Goal: Communication & Community: Participate in discussion

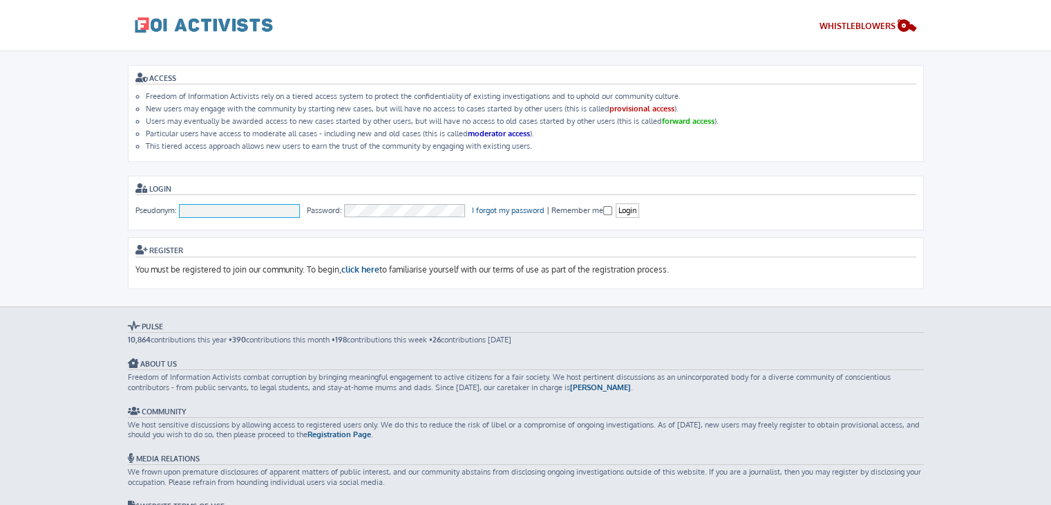
type input "To [PERSON_NAME]"
click at [614, 208] on fieldset "Pseudonym: To Nguyen Password: I forgot my password | Remember me Login" at bounding box center [525, 210] width 781 height 15
click at [622, 207] on input "Login" at bounding box center [628, 210] width 24 height 15
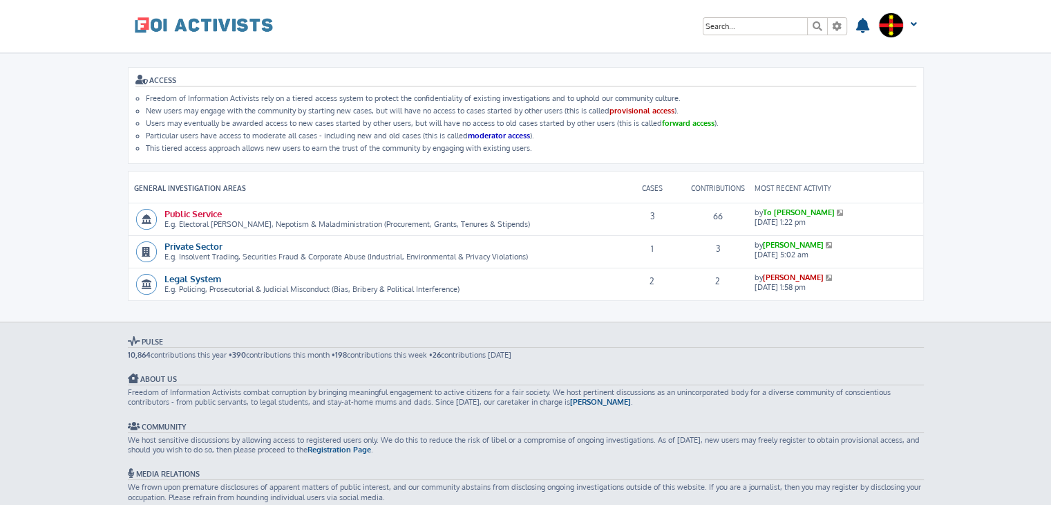
click at [205, 211] on link "Public Service" at bounding box center [193, 213] width 57 height 12
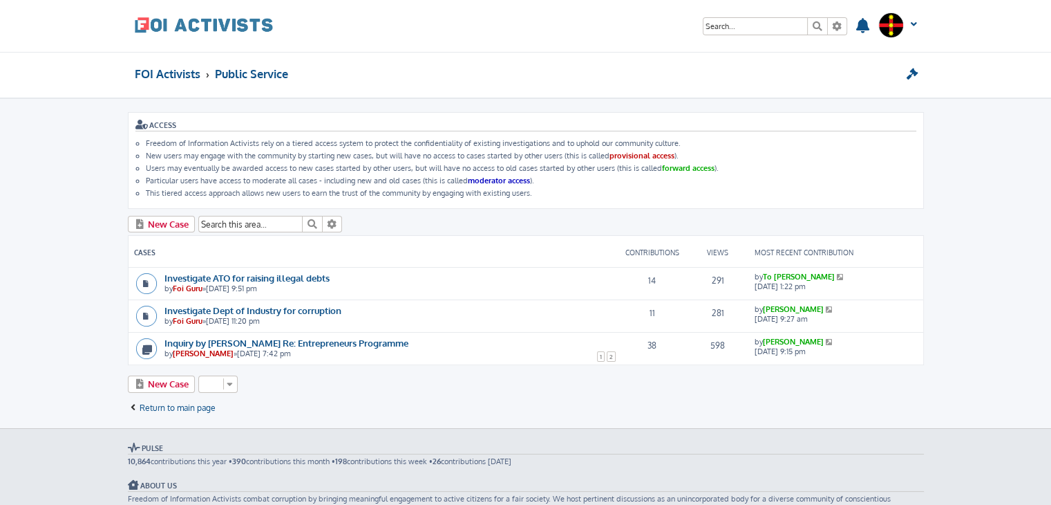
scroll to position [170, 0]
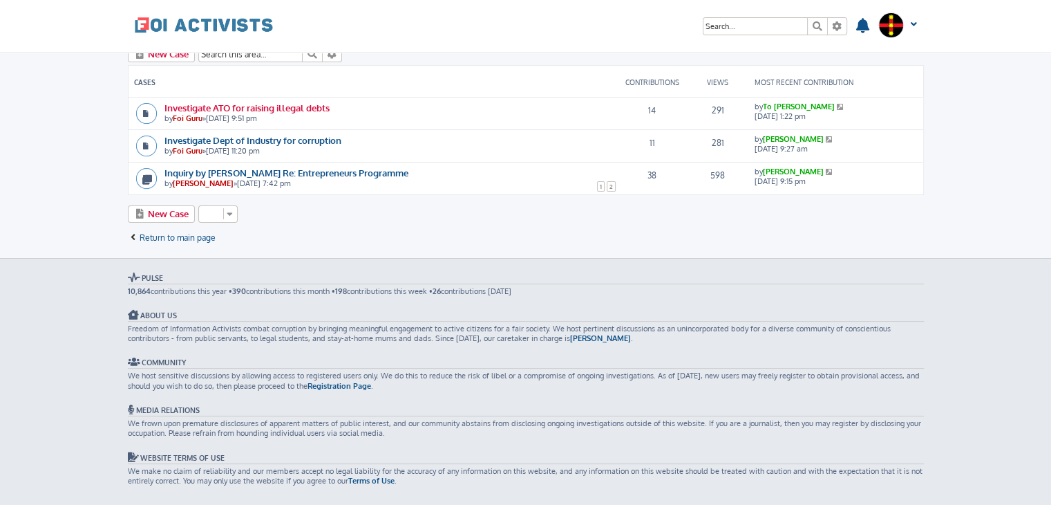
click at [249, 108] on link "Investigate ATO for raising illegal debts" at bounding box center [247, 108] width 165 height 12
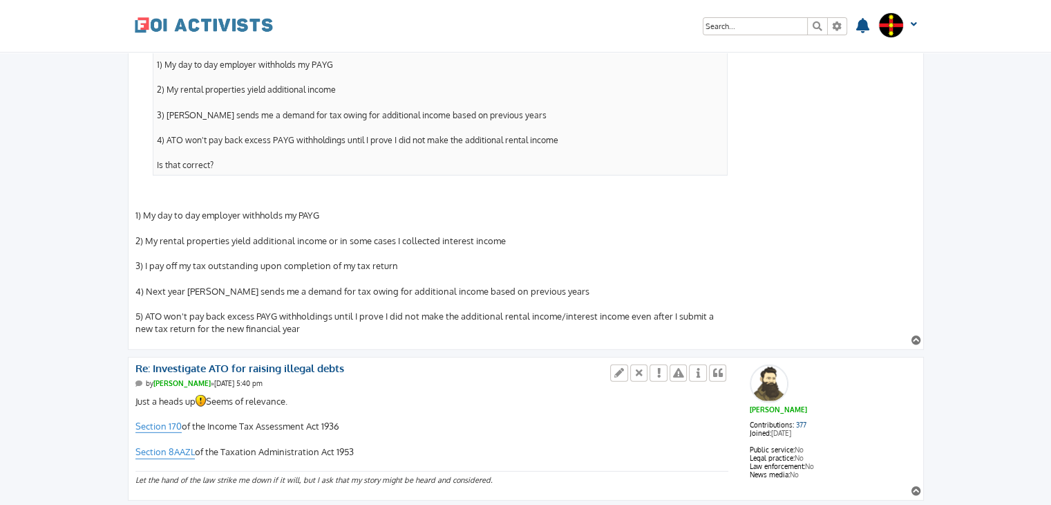
scroll to position [3876, 0]
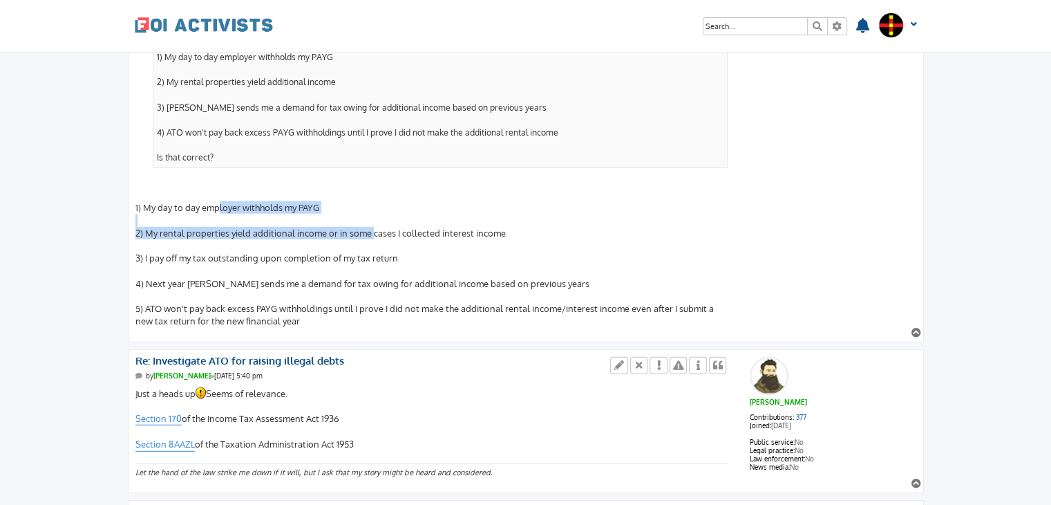
drag, startPoint x: 216, startPoint y: 177, endPoint x: 367, endPoint y: 208, distance: 153.9
click at [367, 208] on div "To Nguyen wrote: ↑ Wed Oct 08, 2025 4:19 pm Foi Guru wrote: ↑ Wed Oct 08, 2025 …" at bounding box center [432, 19] width 594 height 618
click at [265, 212] on div "To Nguyen wrote: ↑ Wed Oct 08, 2025 4:19 pm Foi Guru wrote: ↑ Wed Oct 08, 2025 …" at bounding box center [432, 19] width 594 height 618
drag, startPoint x: 265, startPoint y: 212, endPoint x: 498, endPoint y: 211, distance: 232.3
click at [498, 211] on div "To Nguyen wrote: ↑ Wed Oct 08, 2025 4:19 pm Foi Guru wrote: ↑ Wed Oct 08, 2025 …" at bounding box center [432, 19] width 594 height 618
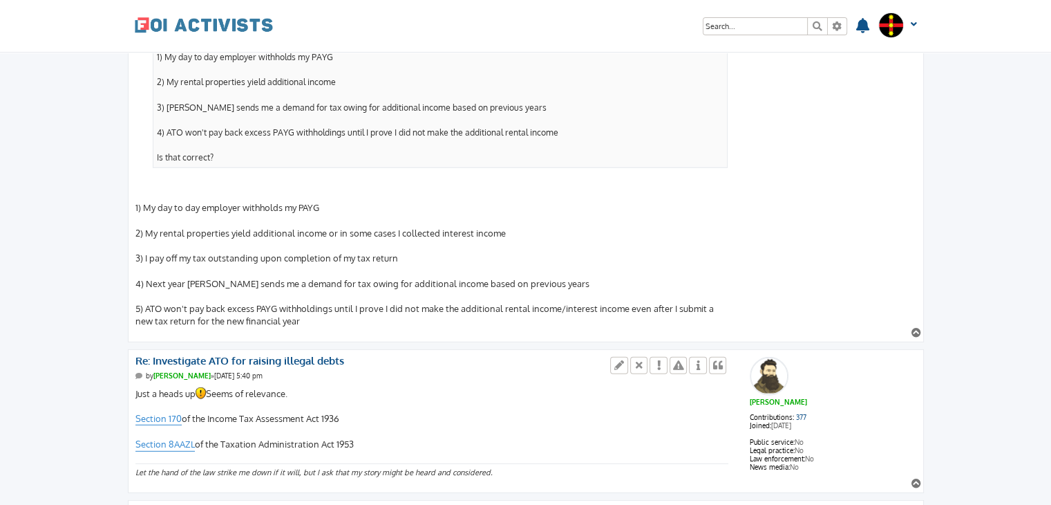
click at [498, 211] on div "To Nguyen wrote: ↑ Wed Oct 08, 2025 4:19 pm Foi Guru wrote: ↑ Wed Oct 08, 2025 …" at bounding box center [432, 19] width 594 height 618
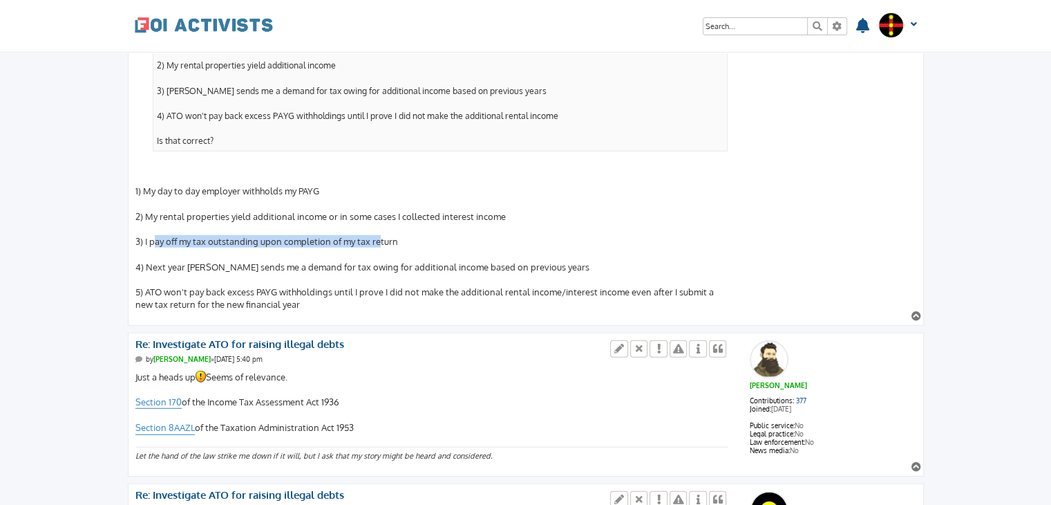
drag, startPoint x: 151, startPoint y: 215, endPoint x: 375, endPoint y: 212, distance: 224.0
click at [375, 212] on div "To Nguyen wrote: ↑ Wed Oct 08, 2025 4:19 pm Foi Guru wrote: ↑ Wed Oct 08, 2025 …" at bounding box center [432, 2] width 594 height 618
drag, startPoint x: 375, startPoint y: 212, endPoint x: 194, endPoint y: 214, distance: 181.1
click at [194, 214] on div "To Nguyen wrote: ↑ Wed Oct 08, 2025 4:19 pm Foi Guru wrote: ↑ Wed Oct 08, 2025 …" at bounding box center [432, 2] width 594 height 618
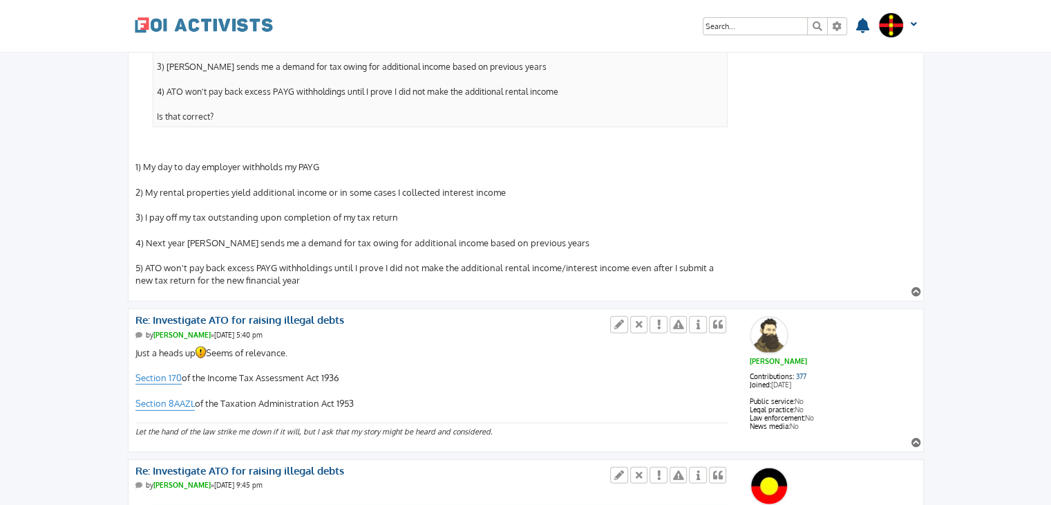
scroll to position [3918, 0]
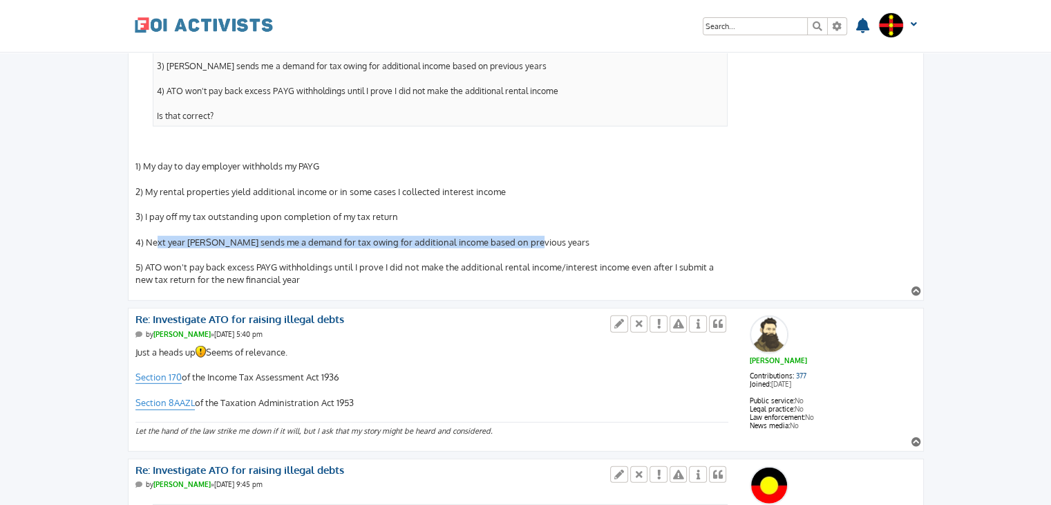
drag, startPoint x: 149, startPoint y: 216, endPoint x: 521, endPoint y: 214, distance: 371.2
drag, startPoint x: 521, startPoint y: 214, endPoint x: 167, endPoint y: 212, distance: 353.3
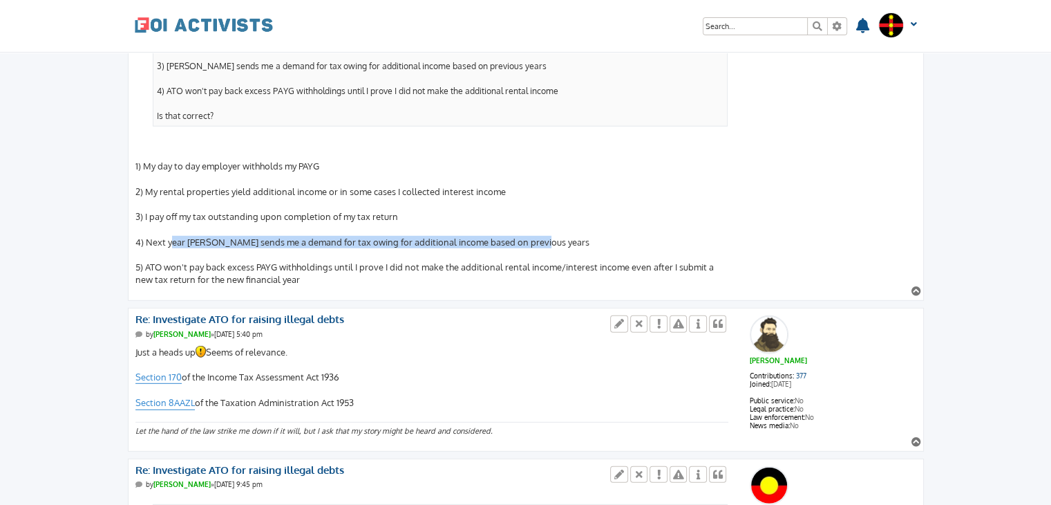
drag, startPoint x: 413, startPoint y: 212, endPoint x: 524, endPoint y: 212, distance: 110.6
drag, startPoint x: 524, startPoint y: 212, endPoint x: 164, endPoint y: 216, distance: 360.2
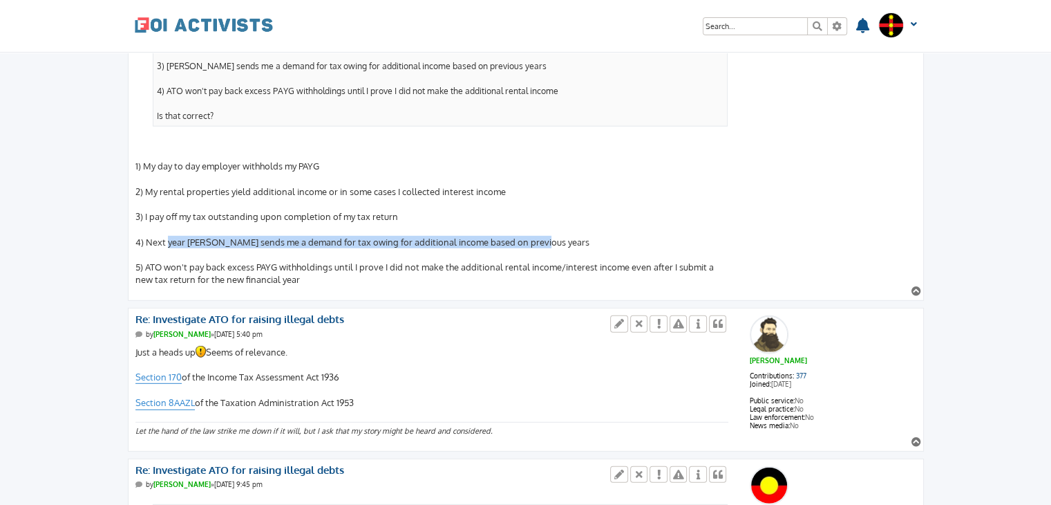
drag, startPoint x: 299, startPoint y: 238, endPoint x: 440, endPoint y: 252, distance: 141.7
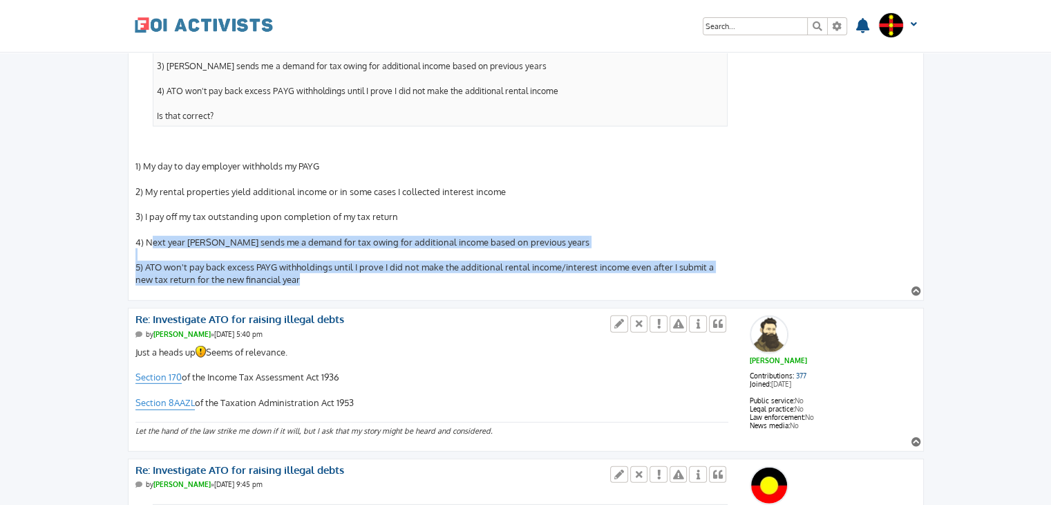
drag, startPoint x: 440, startPoint y: 252, endPoint x: 153, endPoint y: 214, distance: 289.5
drag, startPoint x: 153, startPoint y: 214, endPoint x: 376, endPoint y: 250, distance: 226.2
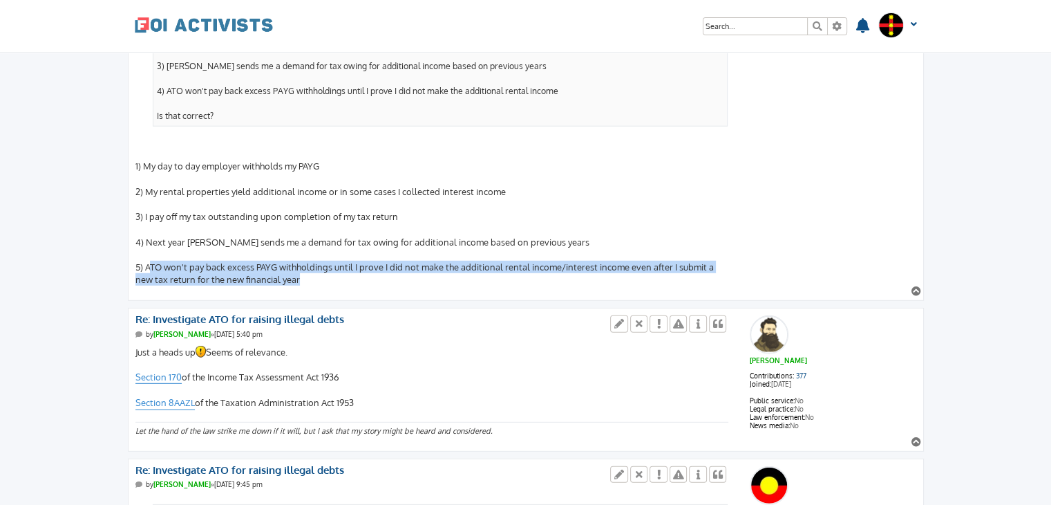
drag, startPoint x: 376, startPoint y: 250, endPoint x: 151, endPoint y: 238, distance: 225.6
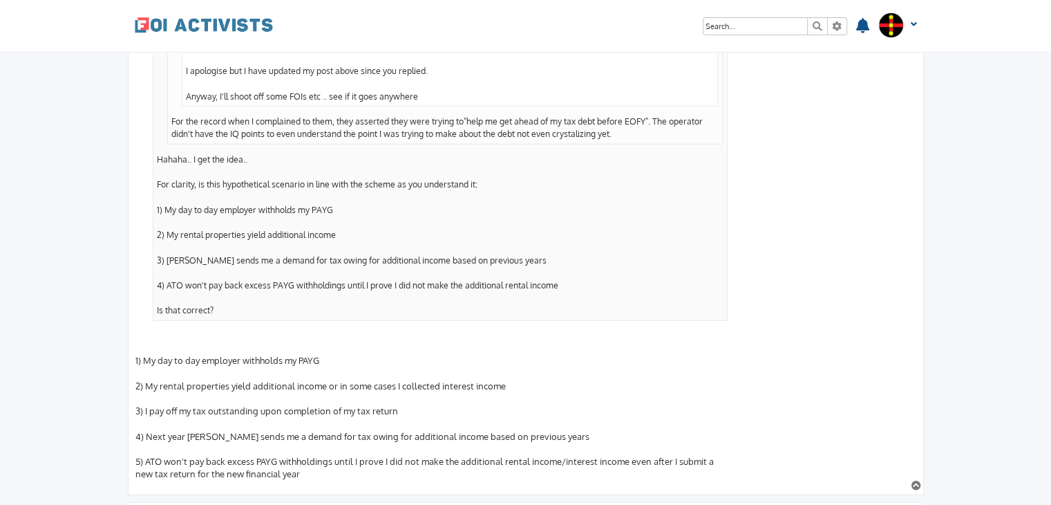
scroll to position [3687, 0]
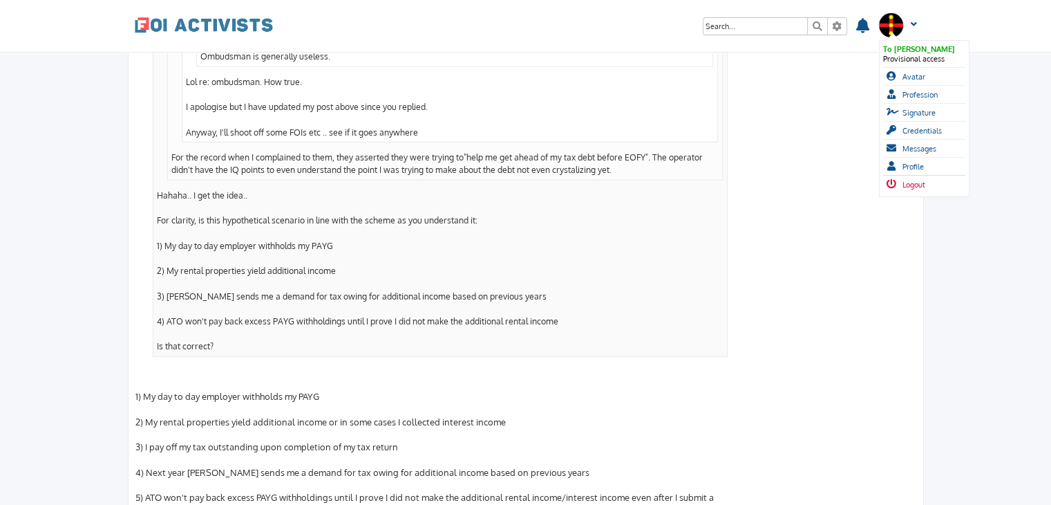
click at [914, 182] on span "Logout" at bounding box center [914, 185] width 23 height 10
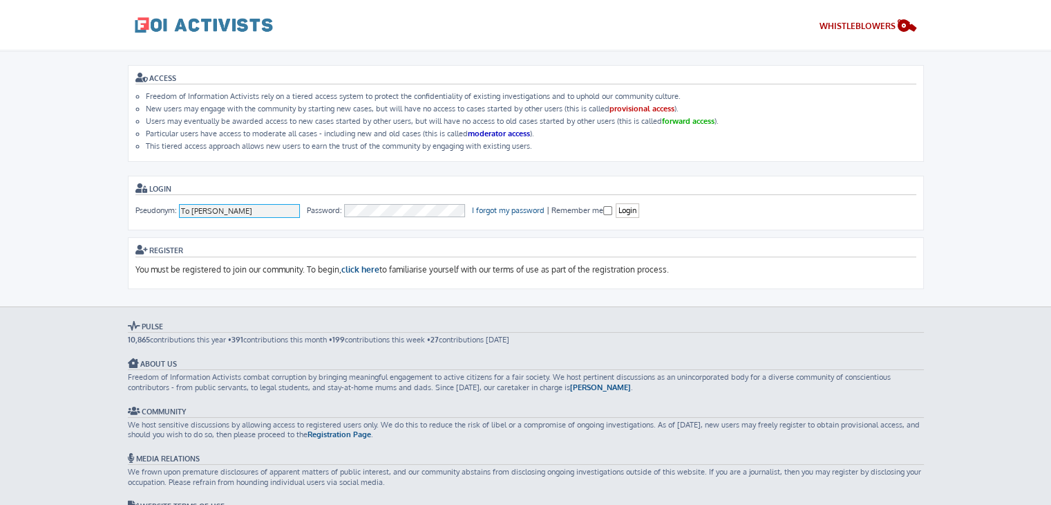
click at [239, 211] on input "To [PERSON_NAME]" at bounding box center [240, 211] width 122 height 14
type input "[PERSON_NAME]"
click at [625, 214] on input "Login" at bounding box center [628, 210] width 24 height 15
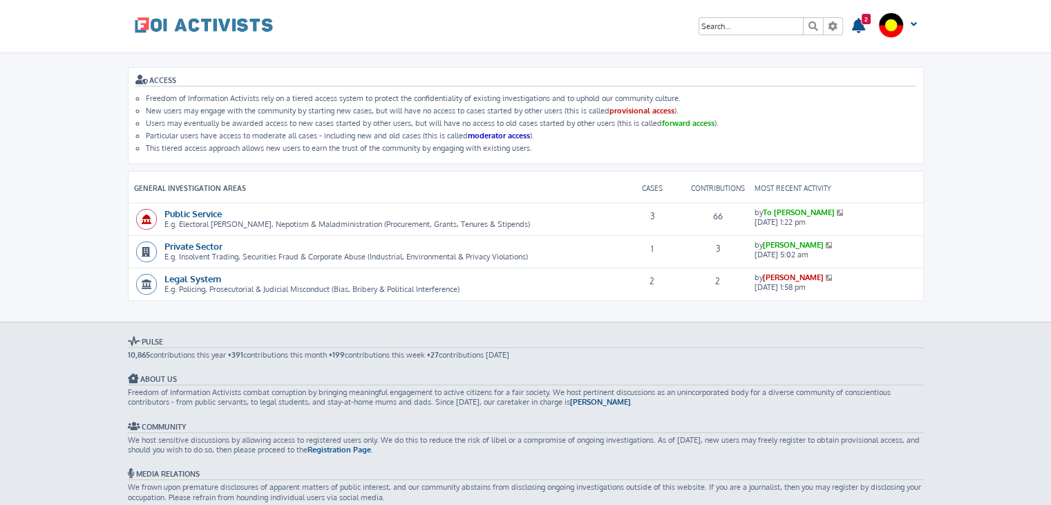
click at [837, 210] on icon at bounding box center [841, 212] width 9 height 7
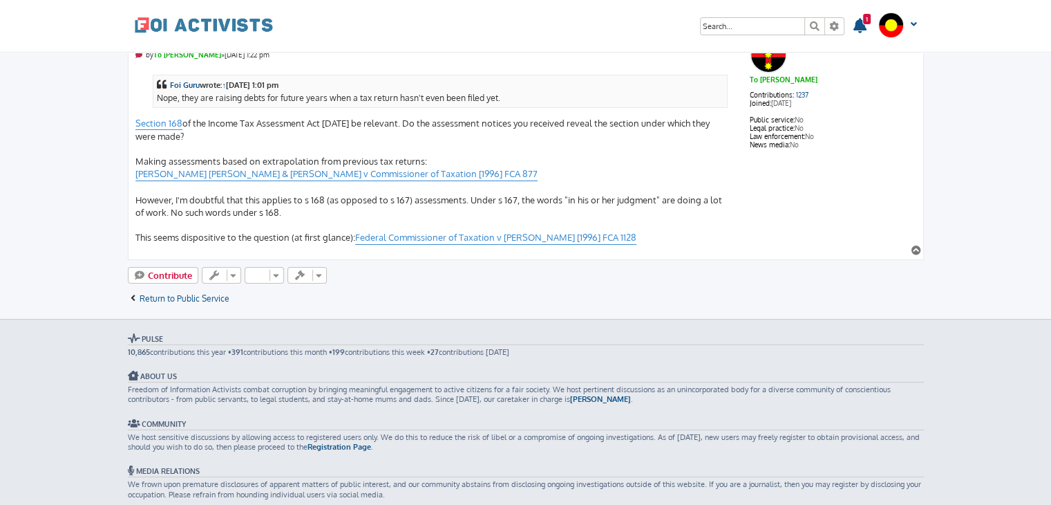
scroll to position [4773, 0]
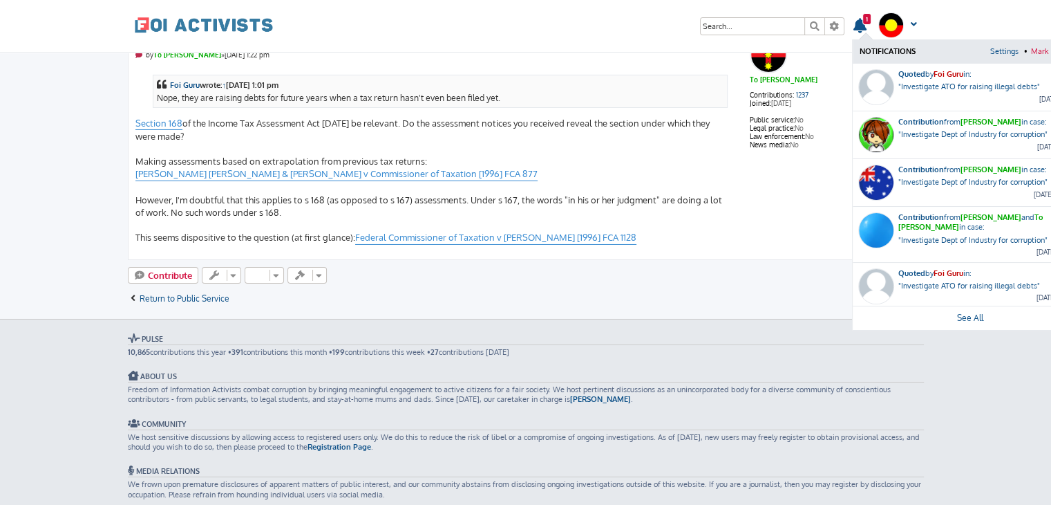
click at [1040, 50] on link "Mark all read" at bounding box center [1054, 51] width 53 height 23
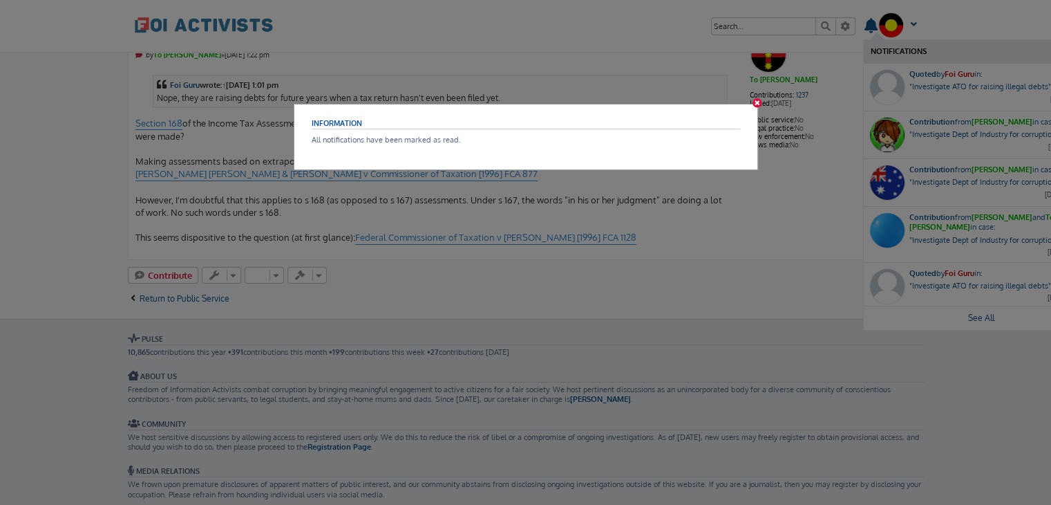
click at [754, 101] on icon at bounding box center [759, 103] width 12 height 8
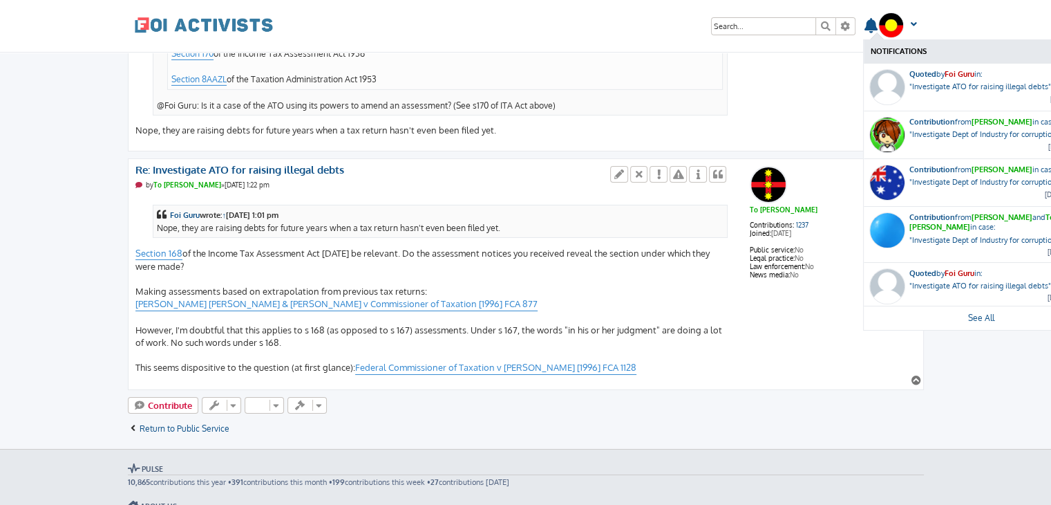
scroll to position [4648, 0]
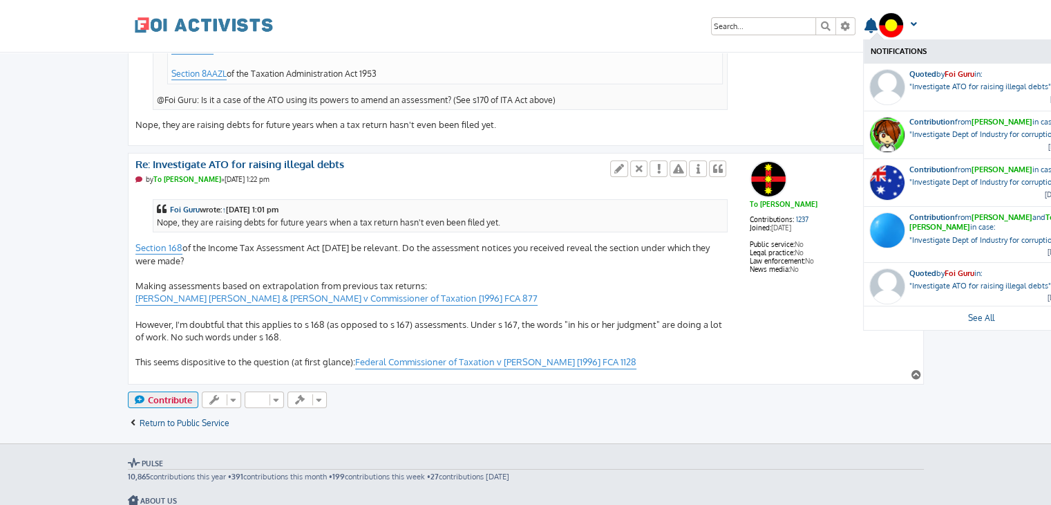
click at [178, 394] on span "Contribute" at bounding box center [170, 399] width 44 height 11
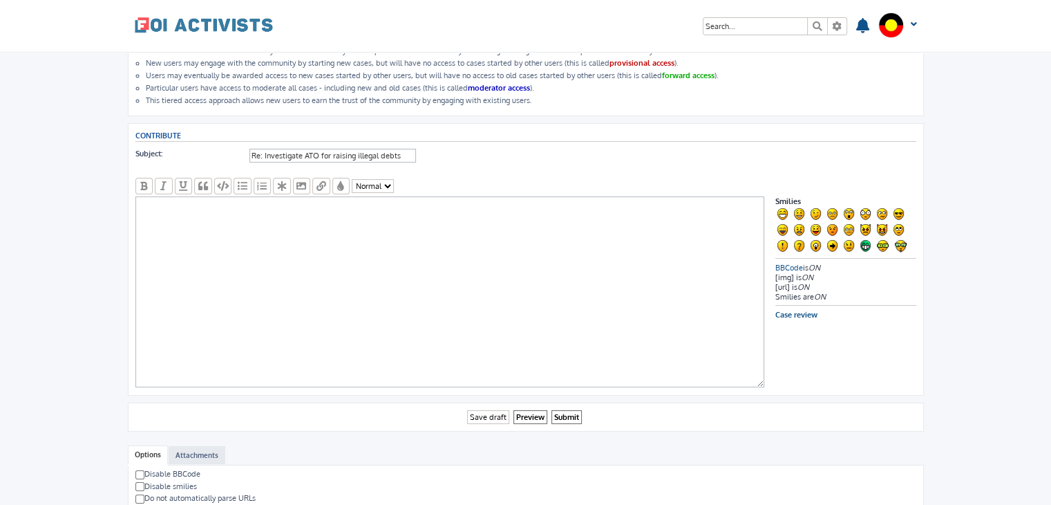
scroll to position [94, 0]
click at [409, 157] on input "Re: Investigate ATO for raising illegal debts" at bounding box center [333, 154] width 167 height 14
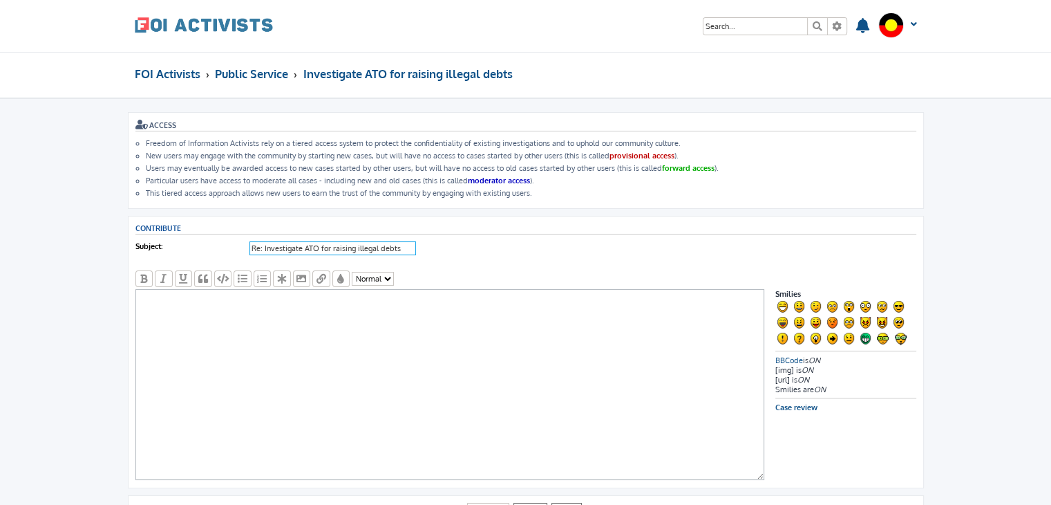
scroll to position [108, 0]
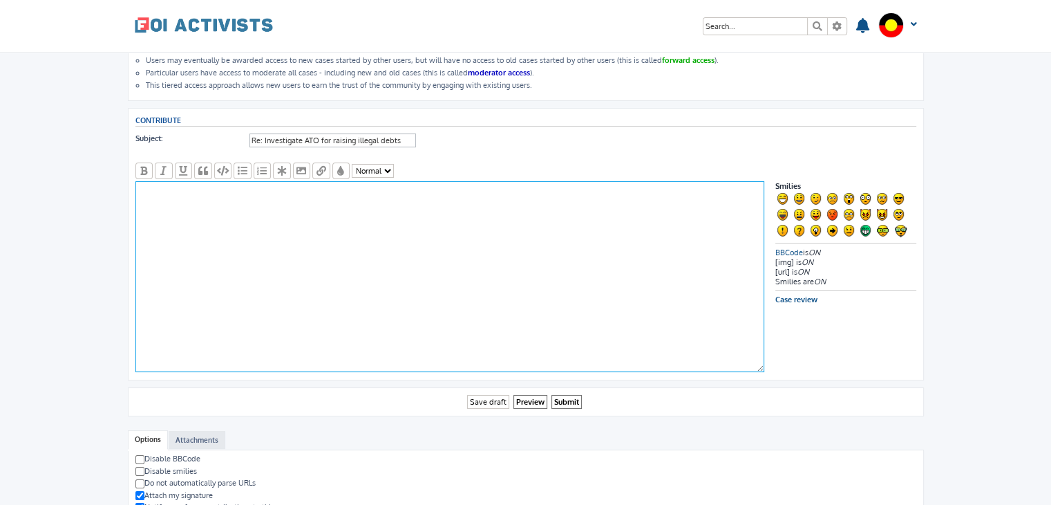
click at [234, 200] on textarea at bounding box center [449, 276] width 629 height 191
click at [243, 189] on textarea "FOI request just made" at bounding box center [449, 276] width 629 height 191
click at [261, 214] on textarea "FOI request just made" at bounding box center [449, 276] width 629 height 191
drag, startPoint x: 220, startPoint y: 218, endPoint x: 181, endPoint y: 196, distance: 44.9
click at [181, 196] on textarea "FOI request just made" at bounding box center [449, 276] width 629 height 191
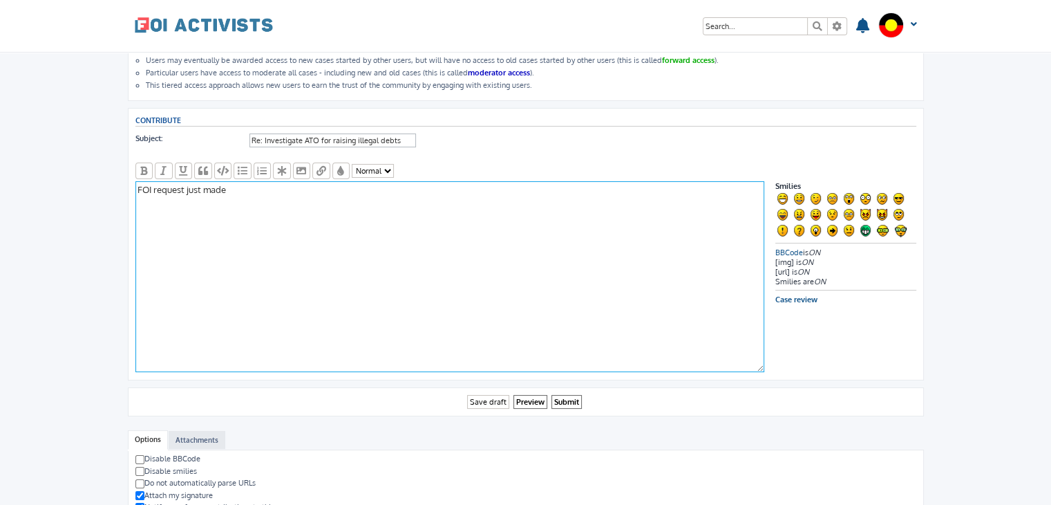
click at [194, 217] on textarea "FOI request just made" at bounding box center [449, 276] width 629 height 191
drag, startPoint x: 194, startPoint y: 217, endPoint x: 133, endPoint y: 180, distance: 71.0
click at [133, 180] on div "Contribute Subject: Re: Investigate ATO for raising illegal debts Font colour: …" at bounding box center [526, 244] width 796 height 272
click at [145, 183] on textarea "FYI" at bounding box center [449, 276] width 629 height 191
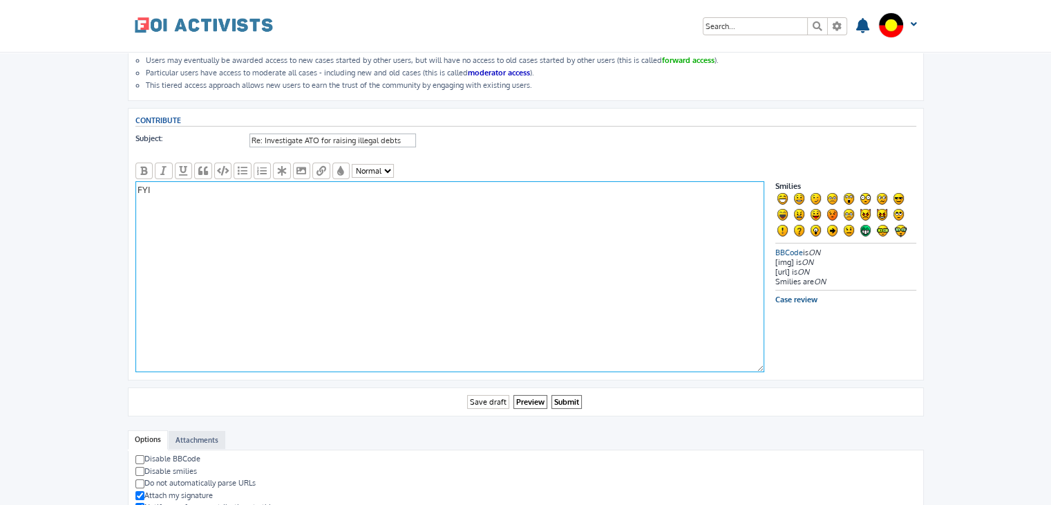
click at [145, 183] on textarea "FYI" at bounding box center [449, 276] width 629 height 191
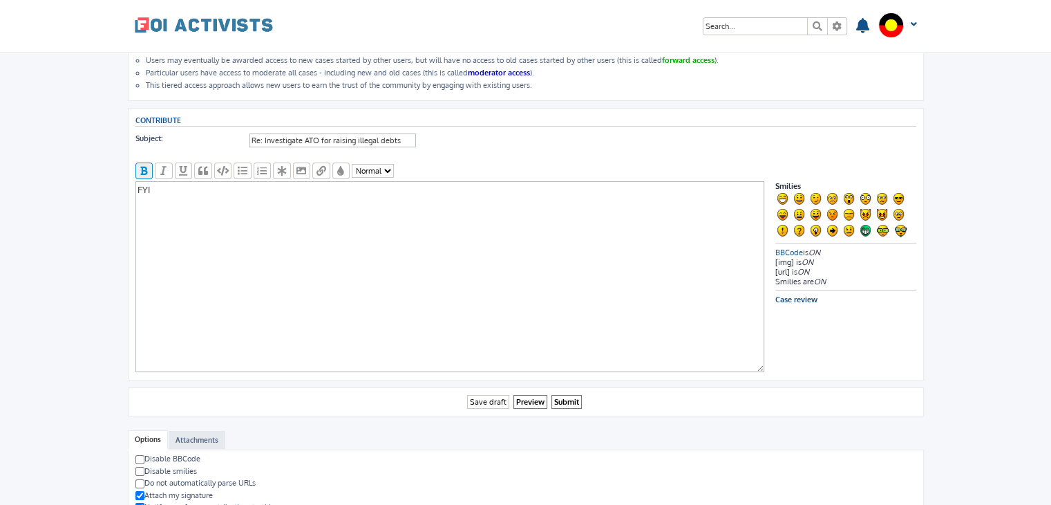
click at [144, 166] on icon "button" at bounding box center [144, 171] width 12 height 10
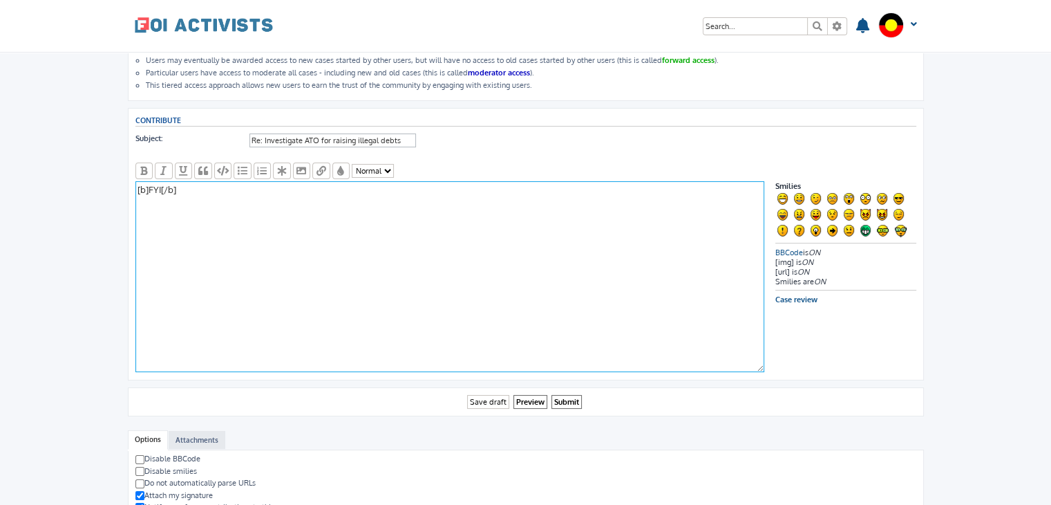
click at [180, 222] on textarea "[b]FYI[/b]" at bounding box center [449, 276] width 629 height 191
paste textarea "Good afternoon. It is my understanding that the ATO is issuing tax payers with …"
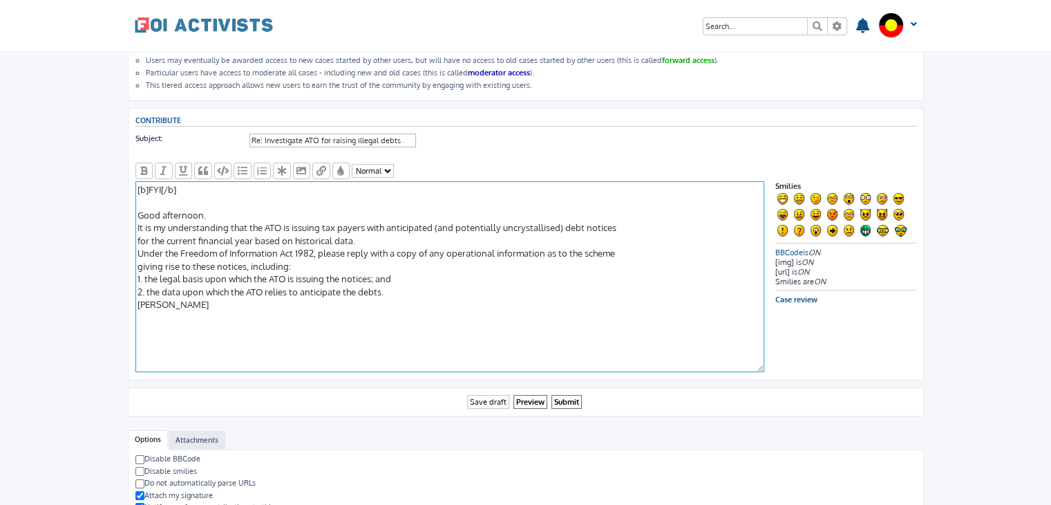
click at [218, 210] on textarea "[b]FYI[/b] Good afternoon. It is my understanding that the ATO is issuing tax p…" at bounding box center [449, 276] width 629 height 191
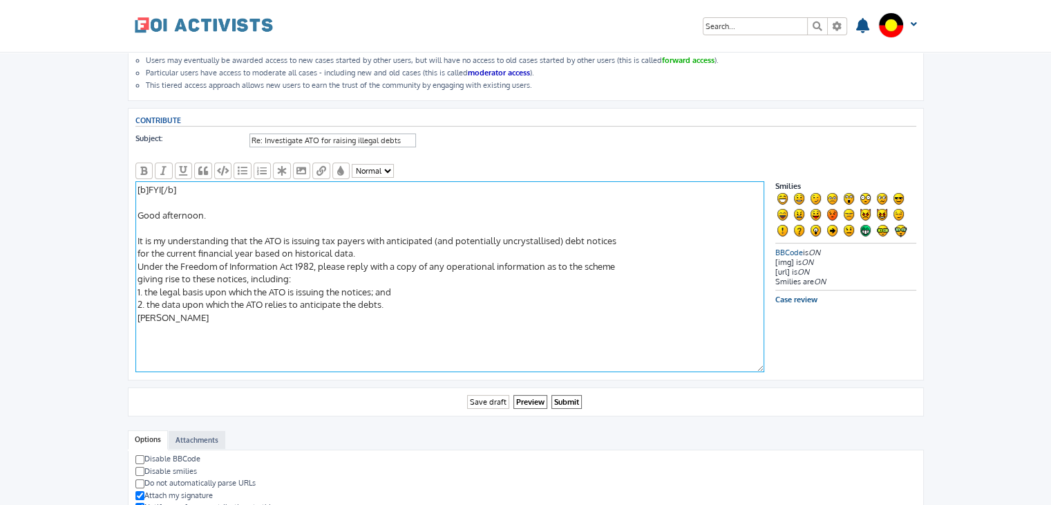
click at [367, 250] on textarea "[b]FYI[/b] Good afternoon. It is my understanding that the ATO is issuing tax p…" at bounding box center [449, 276] width 629 height 191
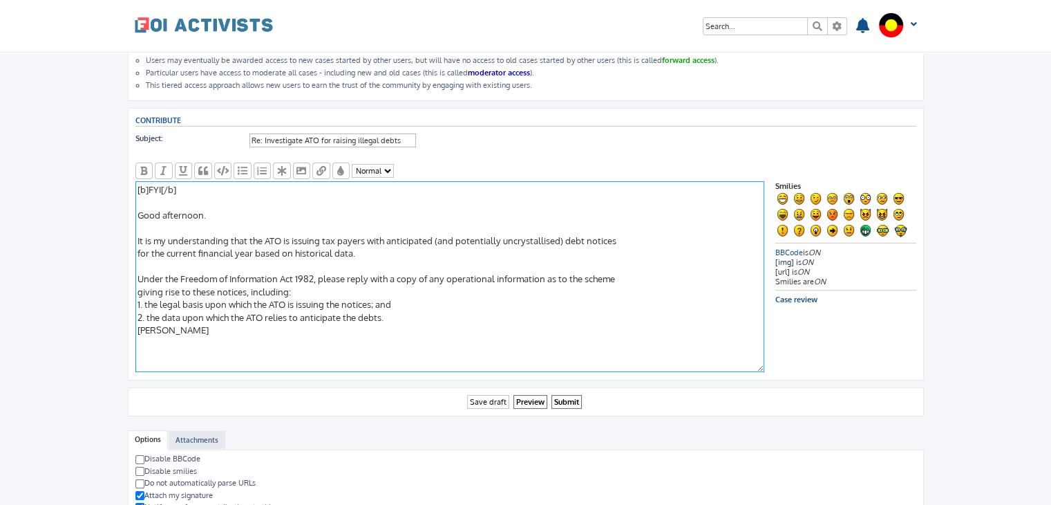
click at [312, 290] on textarea "[b]FYI[/b] Good afternoon. It is my understanding that the ATO is issuing tax p…" at bounding box center [449, 276] width 629 height 191
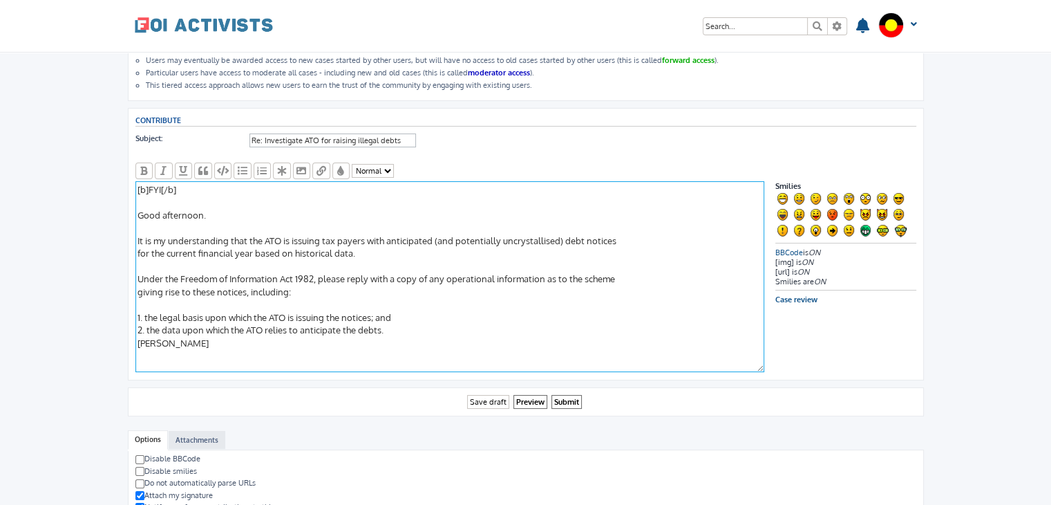
click at [179, 186] on textarea "[b]FYI[/b] Good afternoon. It is my understanding that the ATO is issuing tax p…" at bounding box center [449, 276] width 629 height 191
click at [194, 198] on textarea "[b]FYI[/b] Good afternoon. It is my understanding that the ATO is issuing tax p…" at bounding box center [449, 276] width 629 height 191
click at [153, 185] on textarea "[b]FYI[/b] Good afternoon. It is my understanding that the ATO is issuing tax p…" at bounding box center [449, 276] width 629 height 191
click at [376, 273] on textarea "[b]FOI submitted[/b] Good afternoon. It is my understanding that the ATO is iss…" at bounding box center [449, 276] width 629 height 191
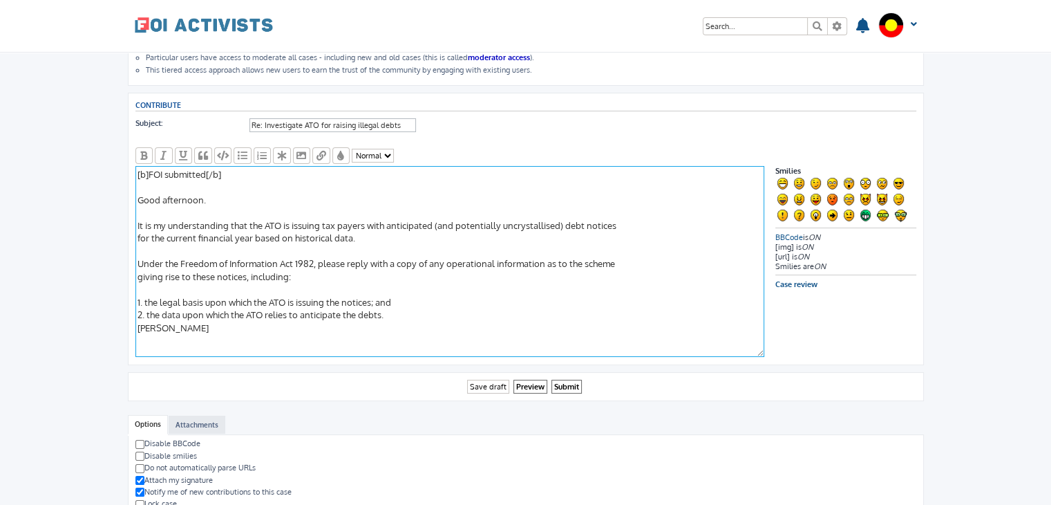
scroll to position [127, 0]
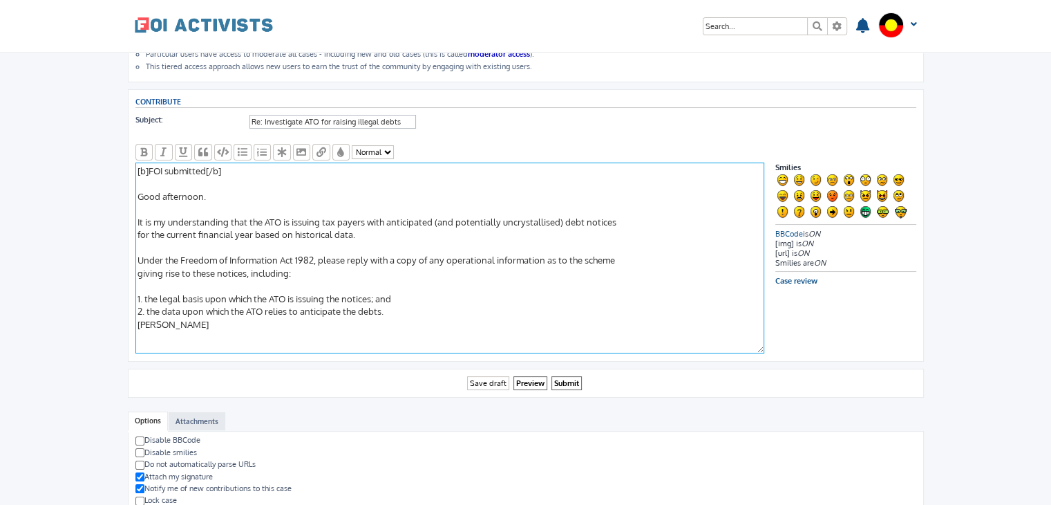
click at [353, 270] on textarea "[b]FOI submitted[/b] Good afternoon. It is my understanding that the ATO is iss…" at bounding box center [449, 257] width 629 height 191
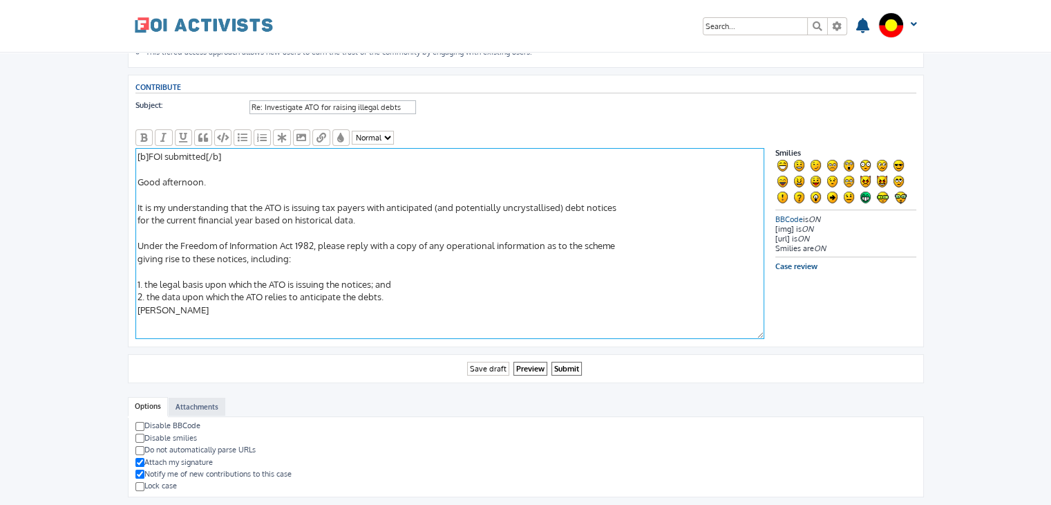
scroll to position [142, 0]
click at [406, 277] on textarea "[b]FOI submitted[/b] Good afternoon. It is my understanding that the ATO is iss…" at bounding box center [449, 242] width 629 height 191
click at [407, 290] on textarea "[b]FOI submitted[/b] Good afternoon. It is my understanding that the ATO is iss…" at bounding box center [449, 242] width 629 height 191
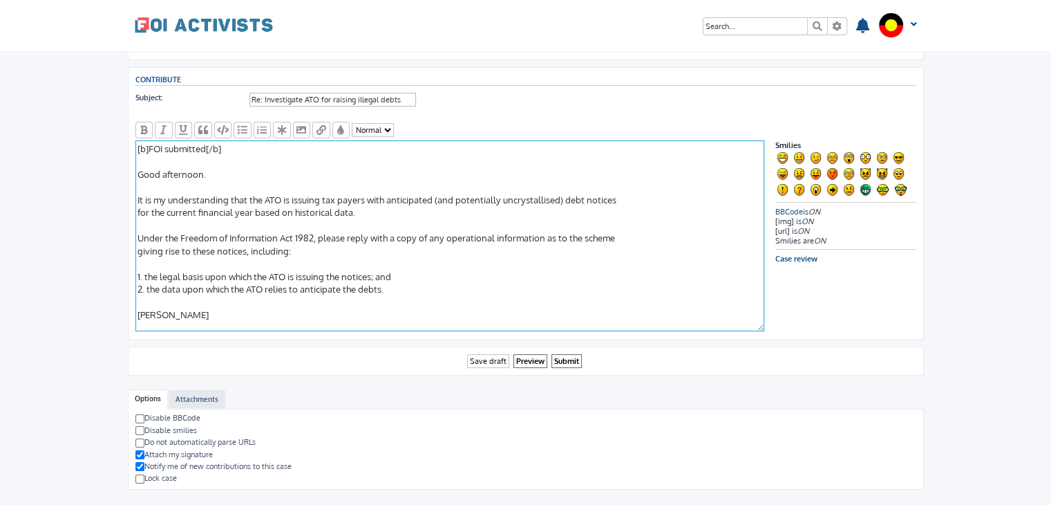
scroll to position [149, 0]
click at [430, 211] on textarea "[b]FOI submitted[/b] Good afternoon. It is my understanding that the ATO is iss…" at bounding box center [449, 235] width 629 height 191
click at [512, 194] on textarea "[b]FOI submitted[/b] Good afternoon. It is my understanding that the ATO is iss…" at bounding box center [449, 235] width 629 height 191
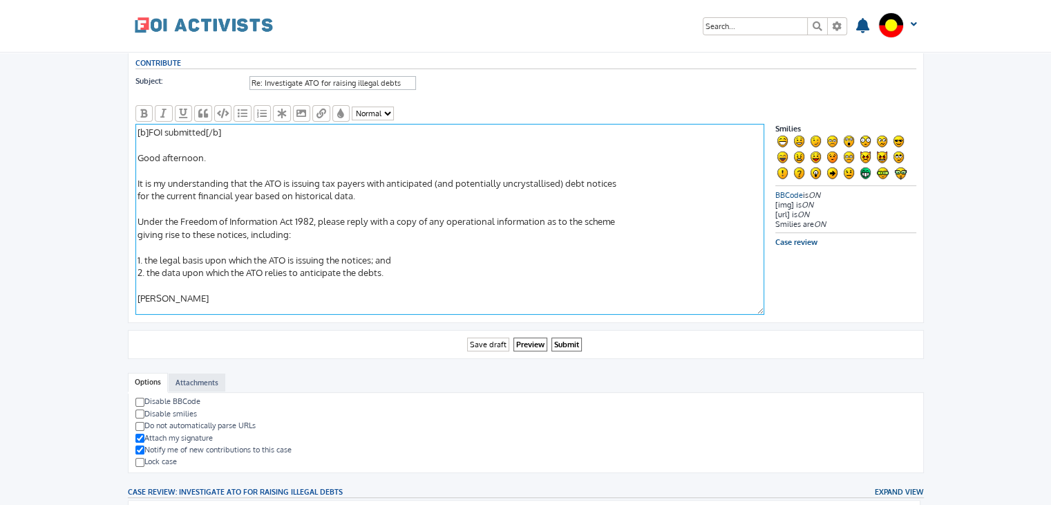
click at [382, 220] on textarea "[b]FOI submitted[/b] Good afternoon. It is my understanding that the ATO is iss…" at bounding box center [449, 219] width 629 height 191
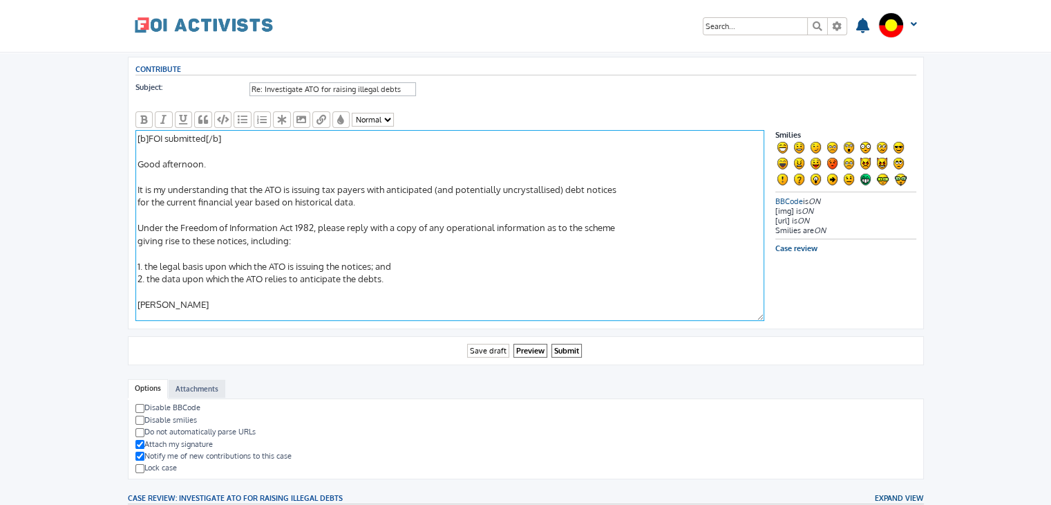
scroll to position [158, 0]
click at [142, 198] on textarea "[b]FOI submitted[/b] Good afternoon. It is my understanding that the ATO is iss…" at bounding box center [449, 226] width 629 height 191
click at [138, 234] on textarea "[b]FOI submitted[/b] Good afternoon. It is my understanding that the ATO is iss…" at bounding box center [449, 226] width 629 height 191
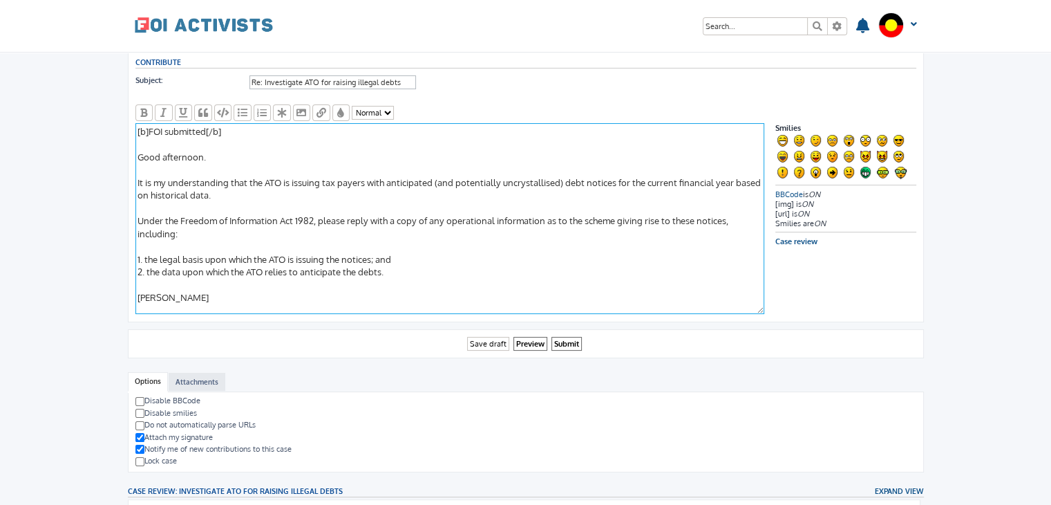
scroll to position [165, 0]
click at [144, 255] on textarea "[b]FOI submitted[/b] Good afternoon. It is my understanding that the ATO is iss…" at bounding box center [449, 219] width 629 height 191
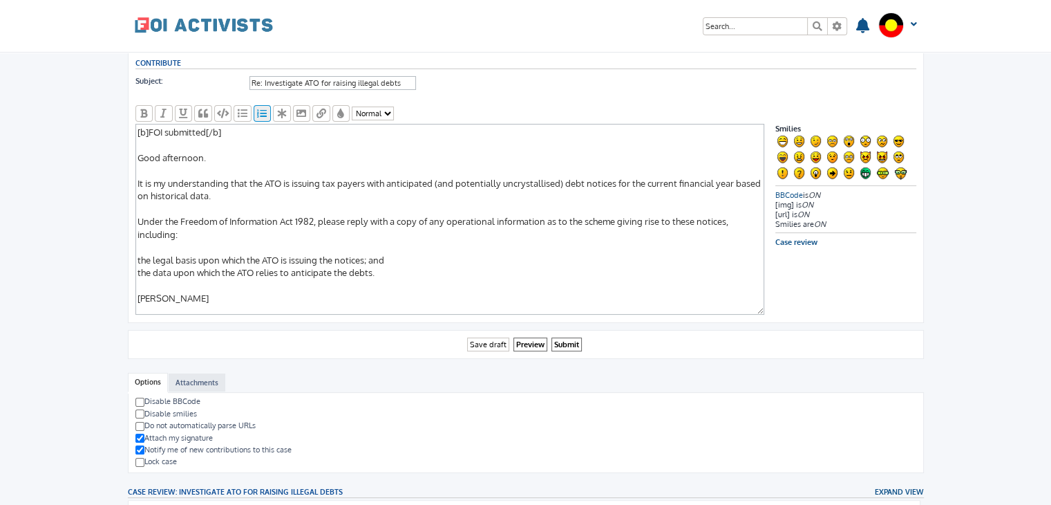
click at [262, 109] on icon "button" at bounding box center [262, 114] width 12 height 10
click at [277, 113] on icon "button" at bounding box center [282, 114] width 12 height 10
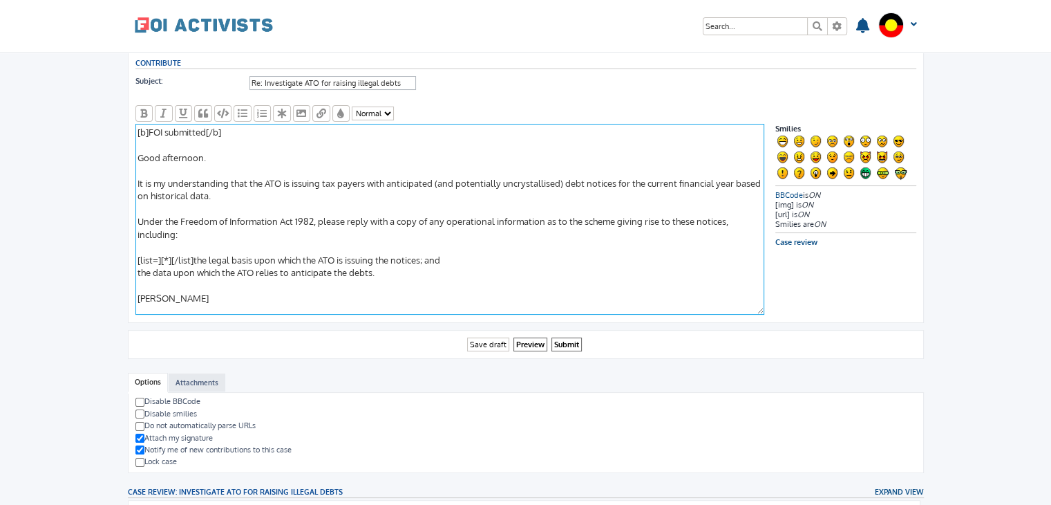
drag, startPoint x: 447, startPoint y: 253, endPoint x: 194, endPoint y: 253, distance: 253.0
click at [194, 253] on textarea "[b]FOI submitted[/b] Good afternoon. It is my understanding that the ATO is iss…" at bounding box center [449, 219] width 629 height 191
click at [169, 254] on textarea "[b]FOI submitted[/b] Good afternoon. It is my understanding that the ATO is iss…" at bounding box center [449, 219] width 629 height 191
paste textarea "the legal basis upon which the ATO is issuing the notices; and"
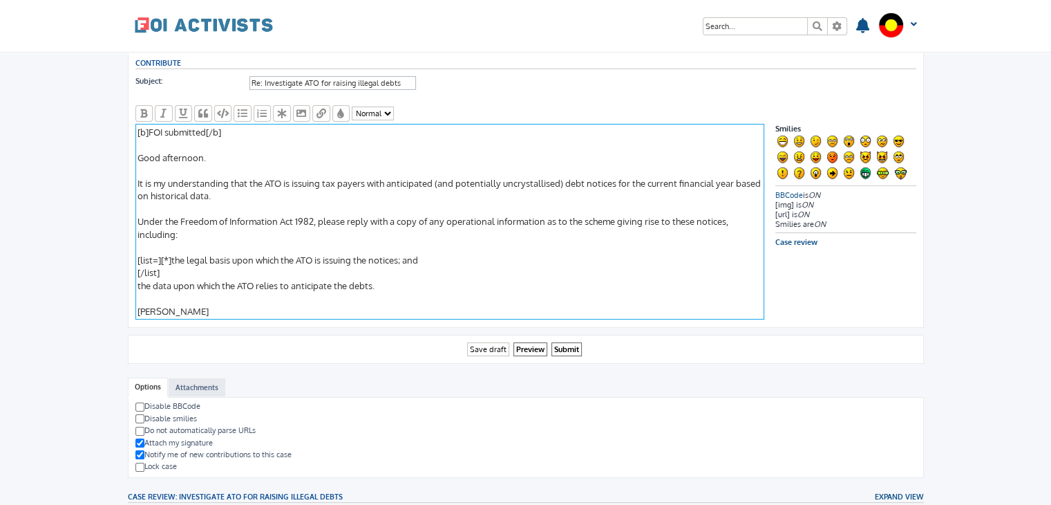
click at [160, 252] on textarea "[b]FOI submitted[/b] Good afternoon. It is my understanding that the ATO is iss…" at bounding box center [449, 222] width 629 height 196
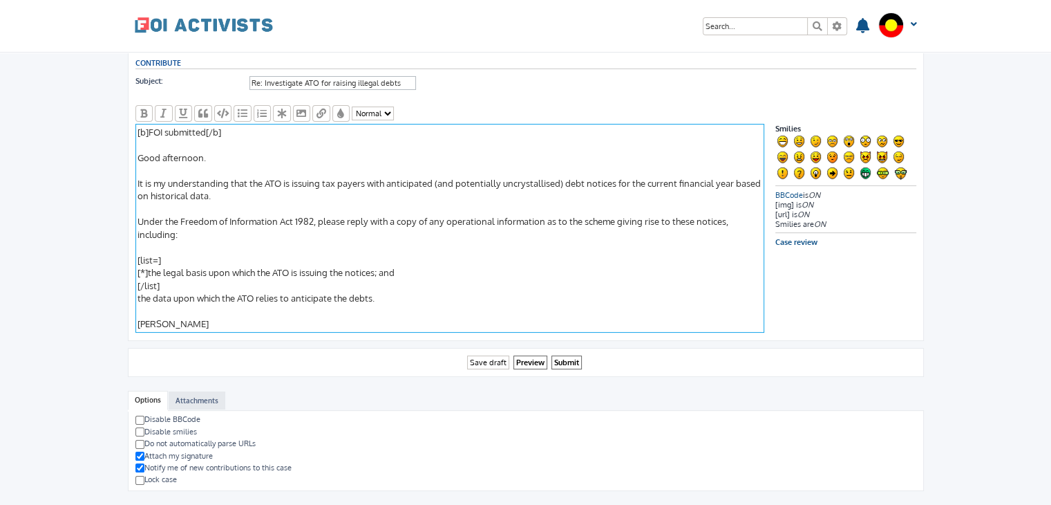
click at [413, 266] on textarea "[b]FOI submitted[/b] Good afternoon. It is my understanding that the ATO is iss…" at bounding box center [449, 228] width 629 height 209
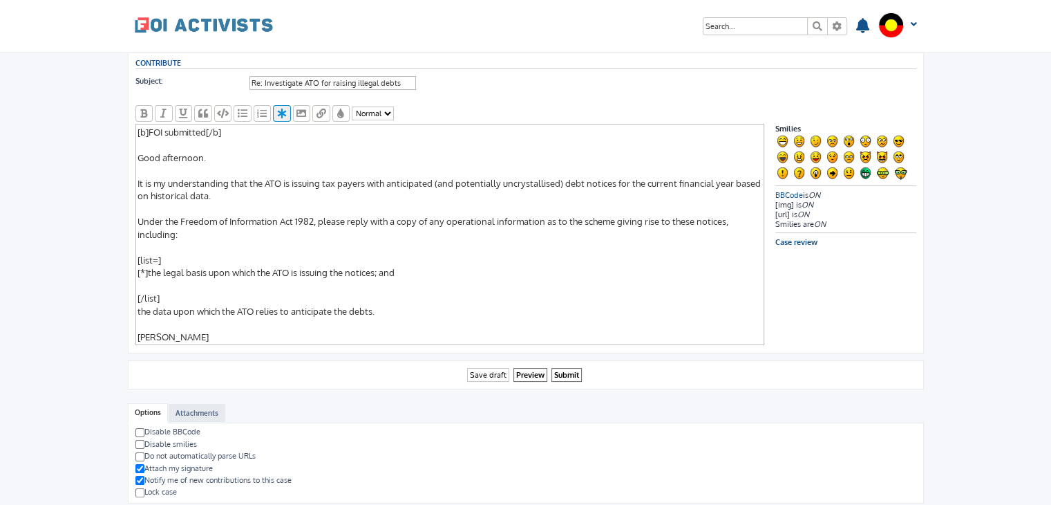
click at [279, 109] on icon "button" at bounding box center [282, 114] width 12 height 10
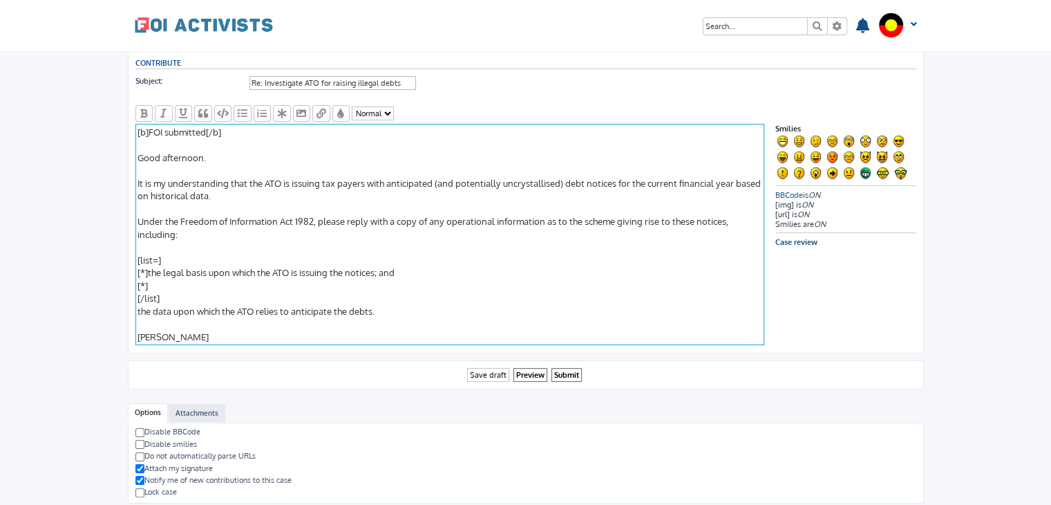
drag, startPoint x: 384, startPoint y: 310, endPoint x: 136, endPoint y: 311, distance: 248.2
click at [136, 311] on textarea "[b]FOI submitted[/b] Good afternoon. It is my understanding that the ATO is iss…" at bounding box center [449, 234] width 629 height 221
click at [194, 281] on textarea "[b]FOI submitted[/b] Good afternoon. It is my understanding that the ATO is iss…" at bounding box center [449, 234] width 629 height 221
paste textarea "the data upon which the ATO relies to anticipate the debts."
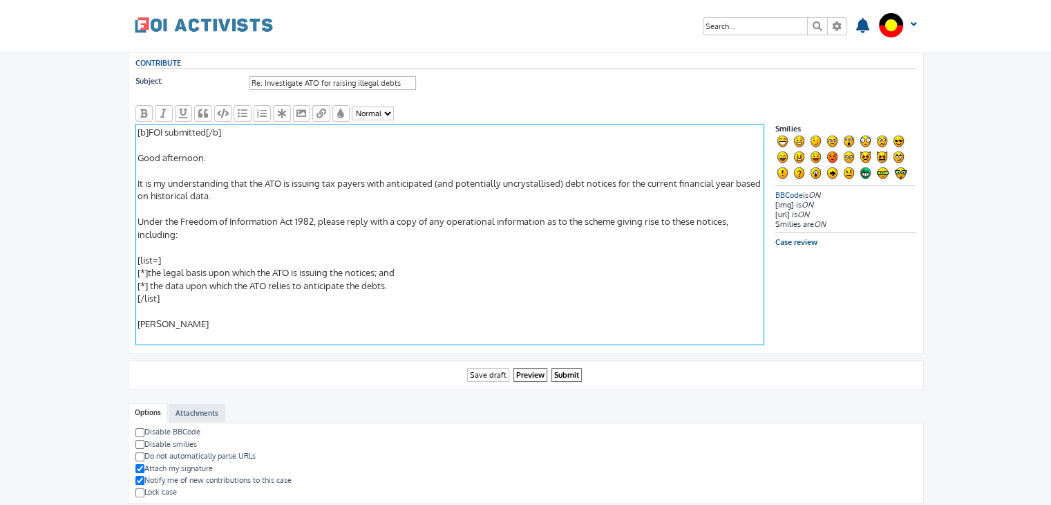
click at [148, 269] on textarea "[b]FOI submitted[/b] Good afternoon. It is my understanding that the ATO is iss…" at bounding box center [449, 234] width 629 height 221
click at [185, 245] on textarea "[b]FOI submitted[/b] Good afternoon. It is my understanding that the ATO is iss…" at bounding box center [449, 233] width 629 height 221
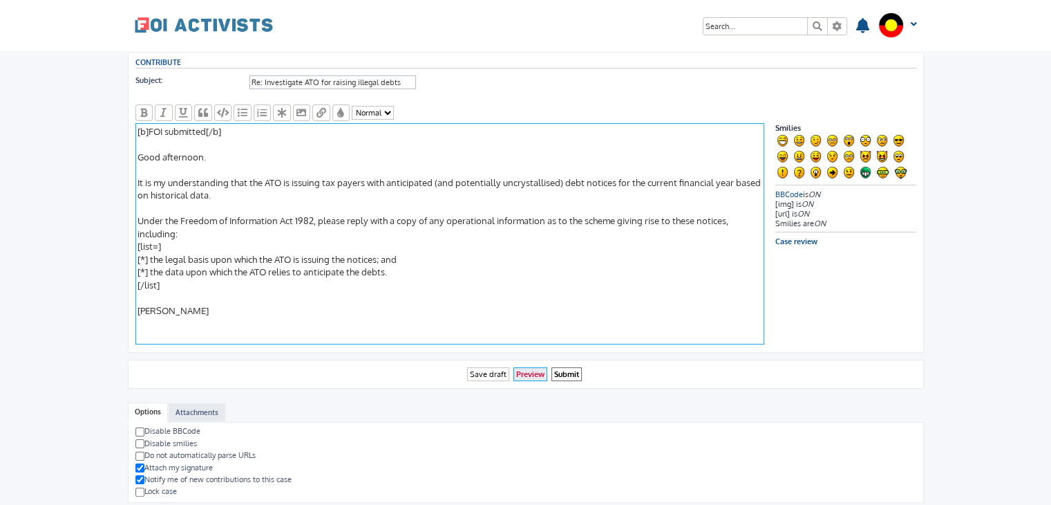
type textarea "[b]FOI submitted[/b] Good afternoon. It is my understanding that the ATO is iss…"
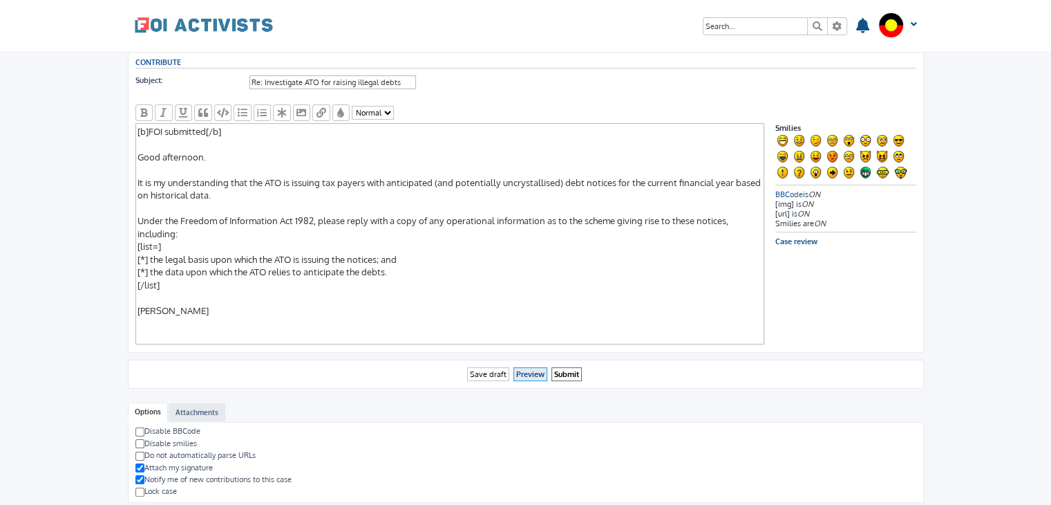
click at [529, 367] on input "Preview" at bounding box center [531, 374] width 34 height 15
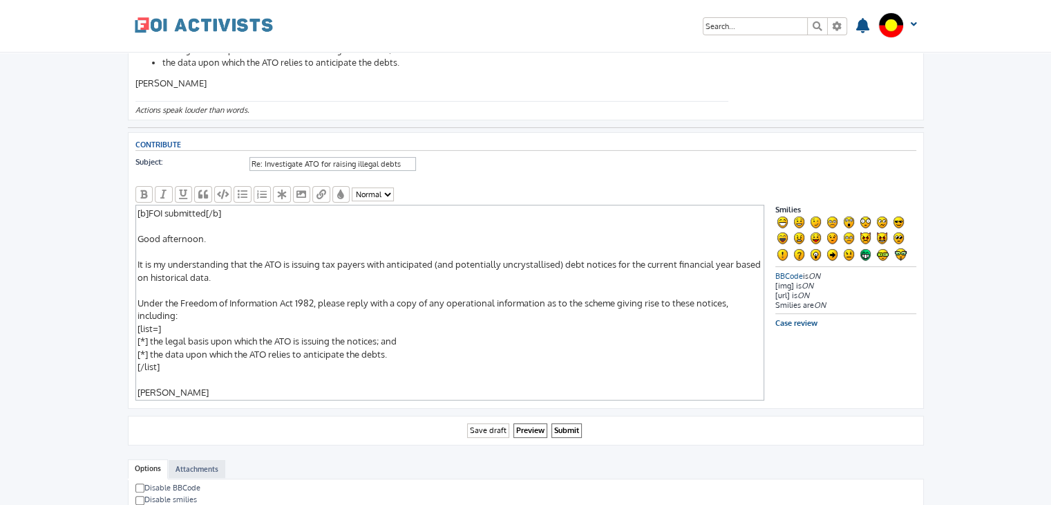
scroll to position [263, 0]
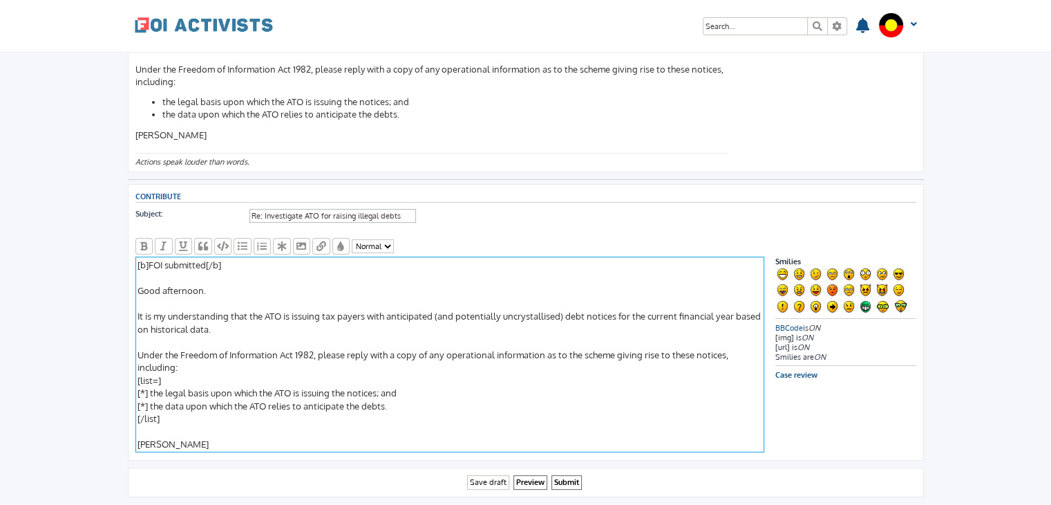
click at [138, 266] on textarea "[b]FOI submitted[/b] Good afternoon. It is my understanding that the ATO is iss…" at bounding box center [449, 354] width 629 height 196
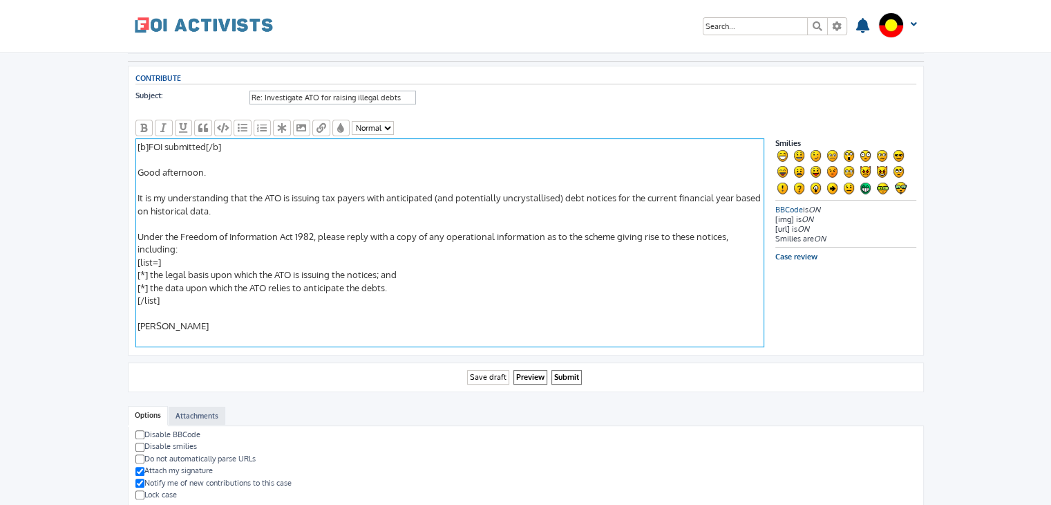
scroll to position [379, 0]
click at [203, 156] on textarea "[b]FOI submitted[/b] Good afternoon. It is my understanding that the ATO is iss…" at bounding box center [449, 244] width 629 height 209
click at [183, 159] on textarea "[b]FOI submitted[/b] Good afternoon. It is my understanding that the ATO is iss…" at bounding box center [449, 244] width 629 height 209
click at [148, 154] on textarea "[b]FOI submitted[/b] Good afternoon. It is my understanding that the ATO is iss…" at bounding box center [449, 244] width 629 height 209
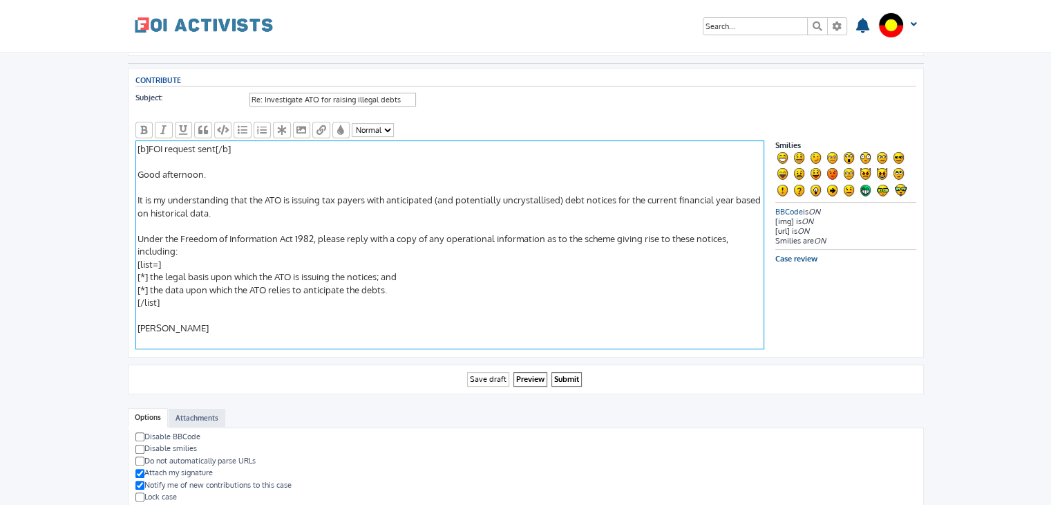
click at [205, 156] on textarea "[b]FOI submitted[/b] Good afternoon. It is my understanding that the ATO is iss…" at bounding box center [449, 244] width 629 height 209
type textarea "[b]FOI request sent to FOI@ato.gov.au[/b] Good afternoon. It is my understandin…"
click at [532, 377] on input "Preview" at bounding box center [531, 379] width 34 height 15
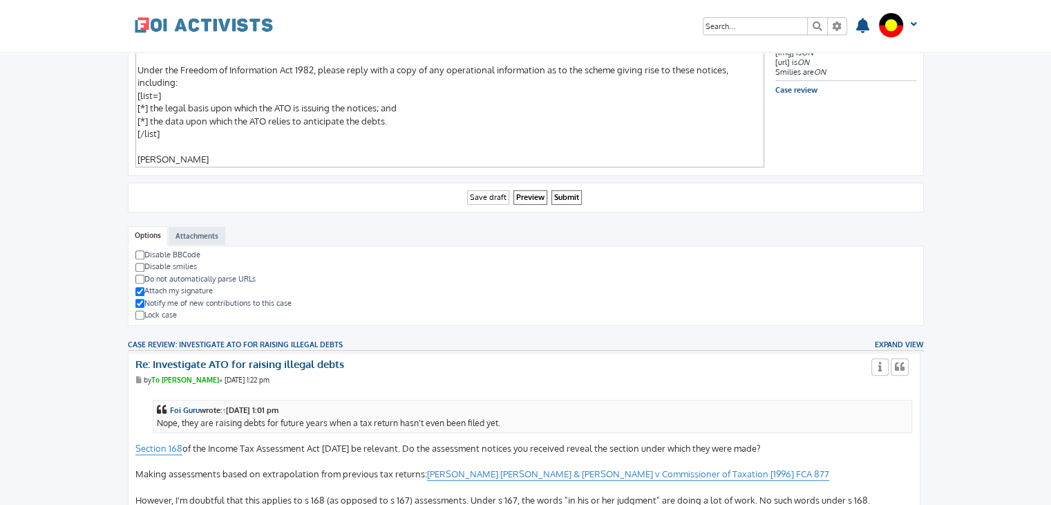
scroll to position [547, 0]
click at [570, 194] on input "Submit" at bounding box center [567, 198] width 30 height 15
